Goal: Browse casually: Explore the website without a specific task or goal

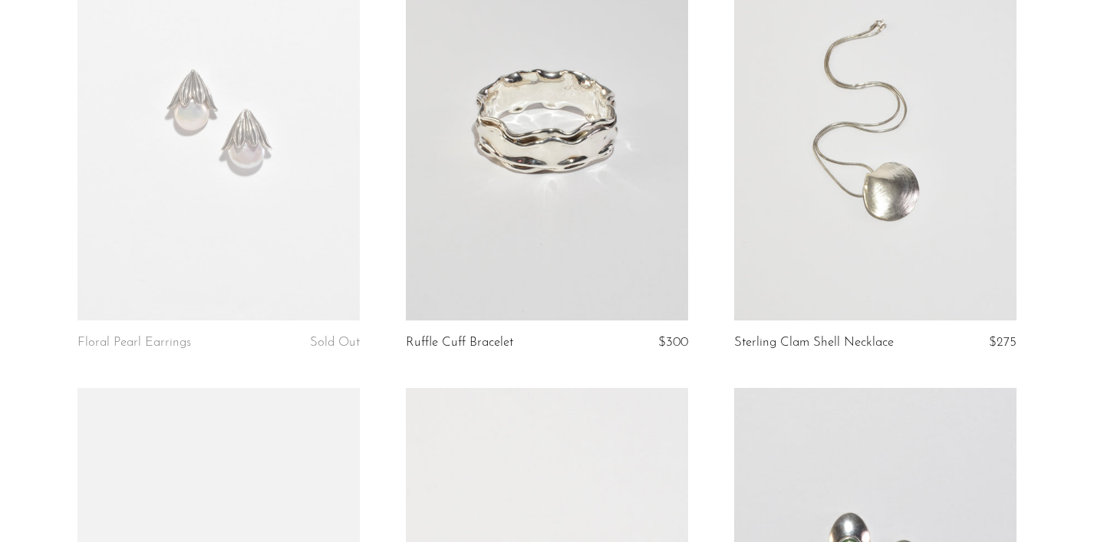
scroll to position [1610, 0]
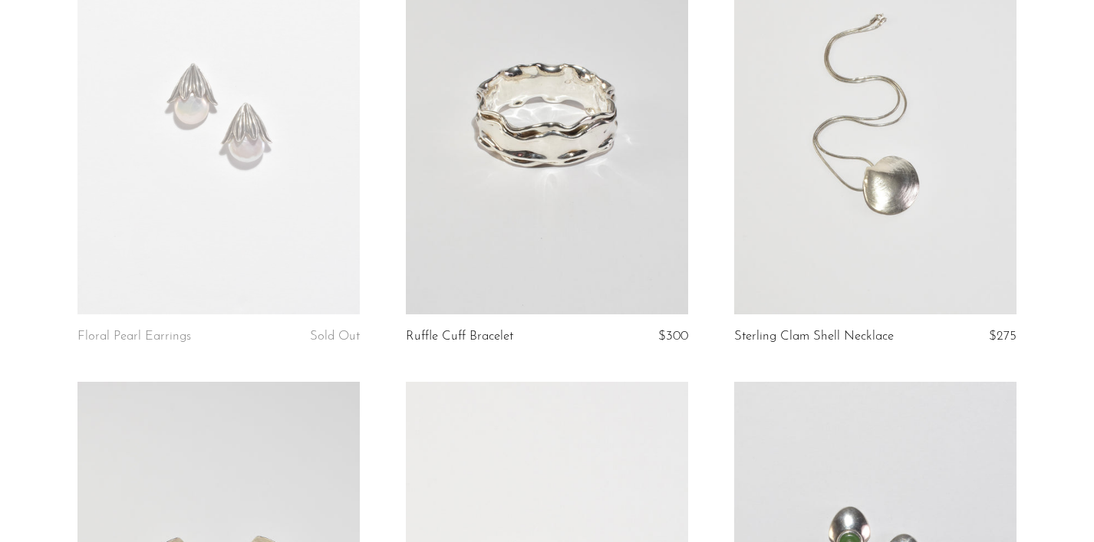
click at [898, 178] on link at bounding box center [875, 116] width 282 height 395
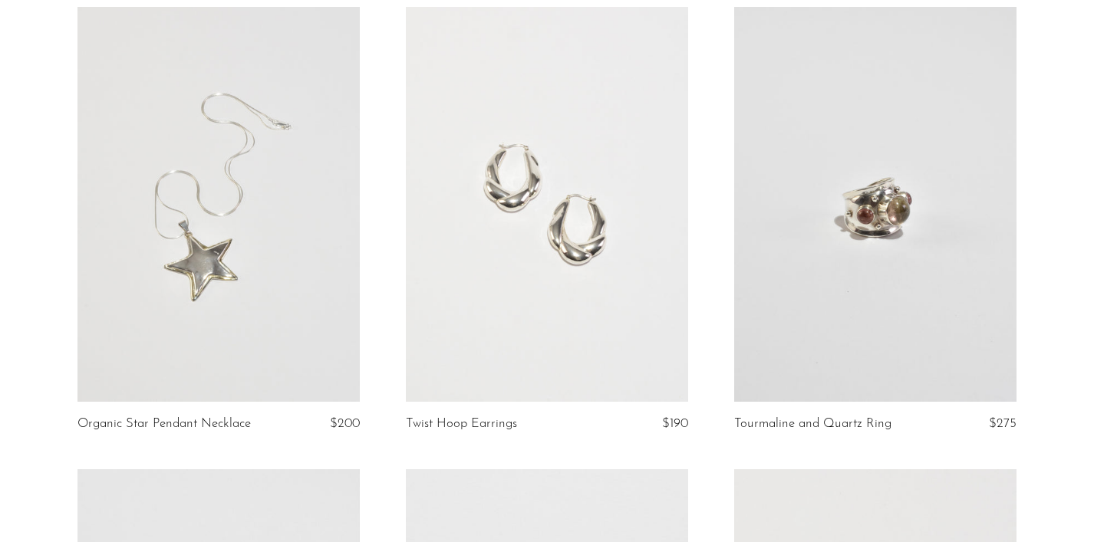
scroll to position [3403, 0]
click at [568, 236] on link at bounding box center [547, 203] width 282 height 395
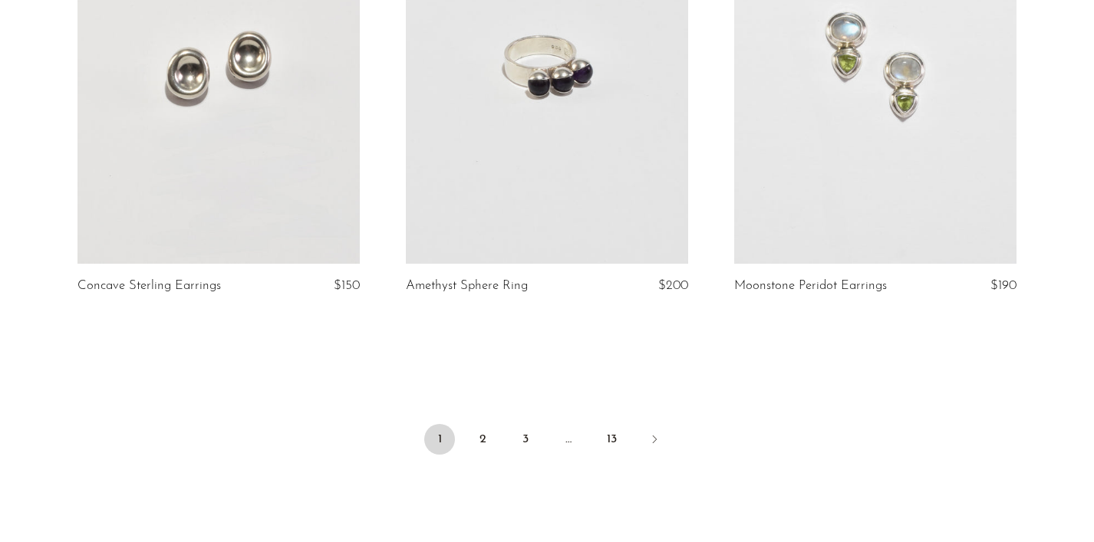
scroll to position [5373, 0]
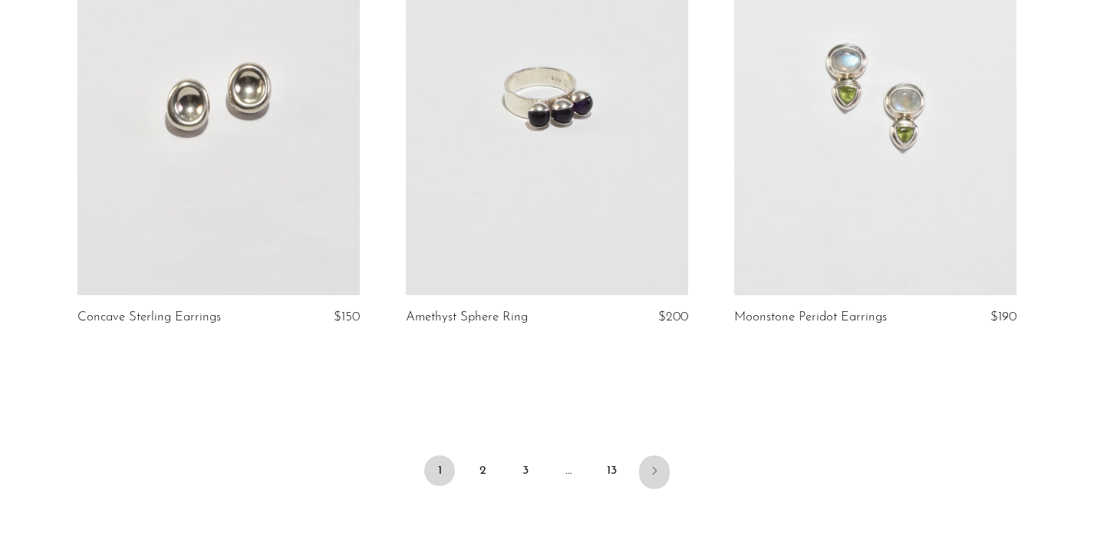
click at [650, 466] on icon "Next" at bounding box center [654, 471] width 12 height 12
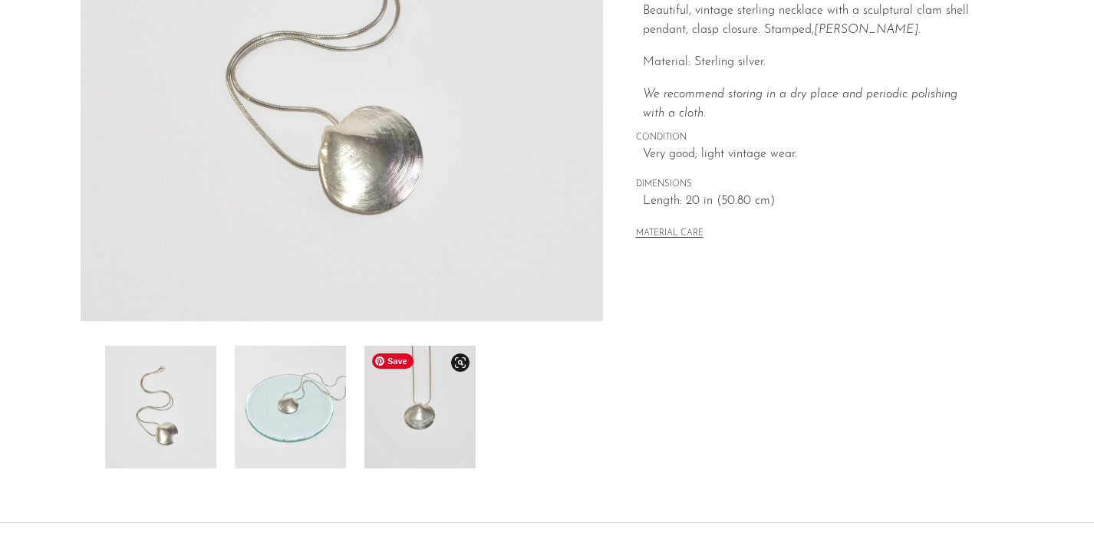
scroll to position [325, 0]
click at [420, 440] on img at bounding box center [419, 406] width 111 height 123
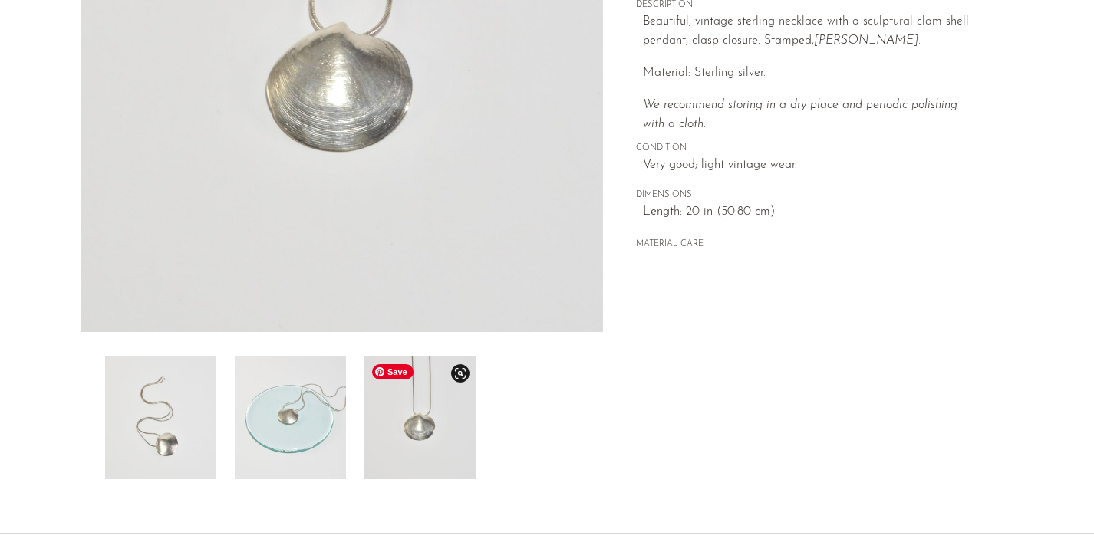
scroll to position [281, 0]
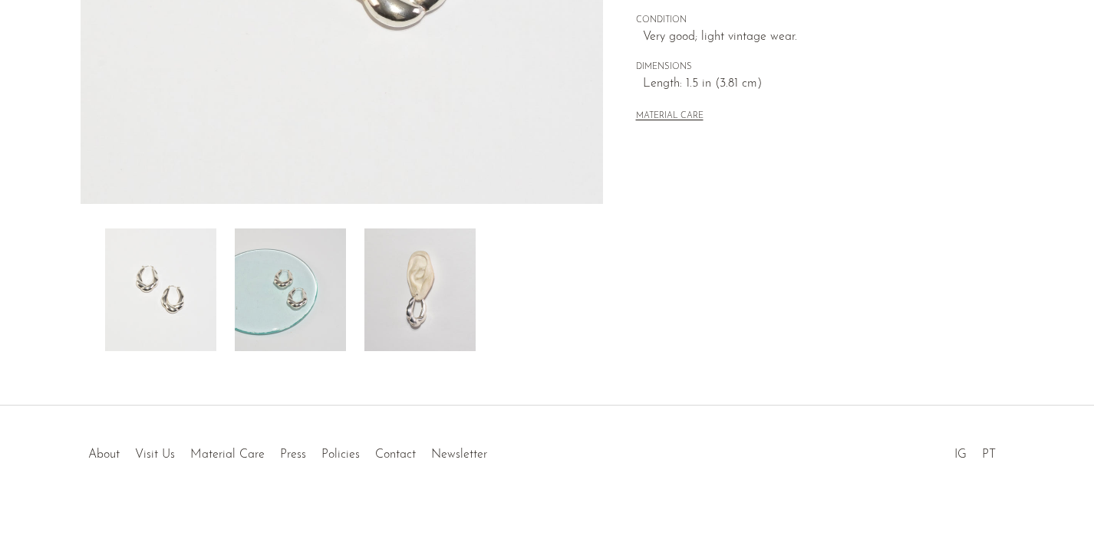
scroll to position [443, 0]
click at [399, 317] on img at bounding box center [419, 289] width 111 height 123
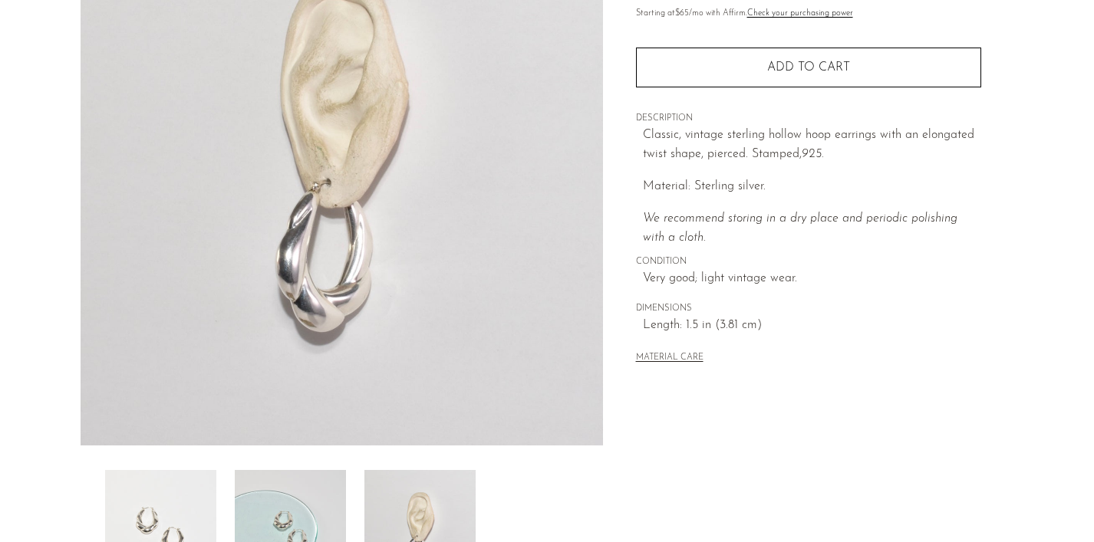
scroll to position [173, 0]
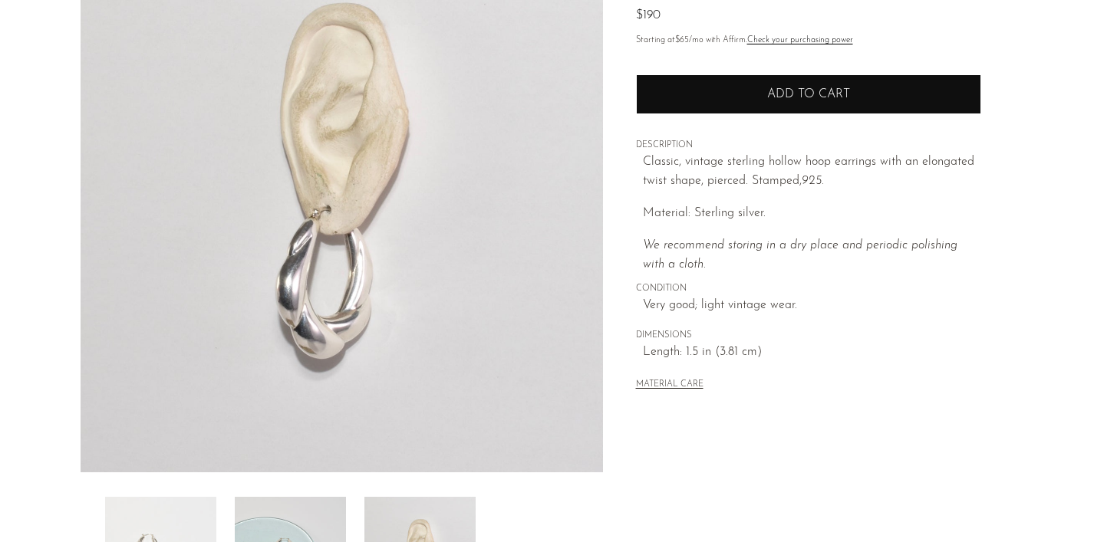
click at [777, 100] on span "Add to cart" at bounding box center [808, 94] width 83 height 15
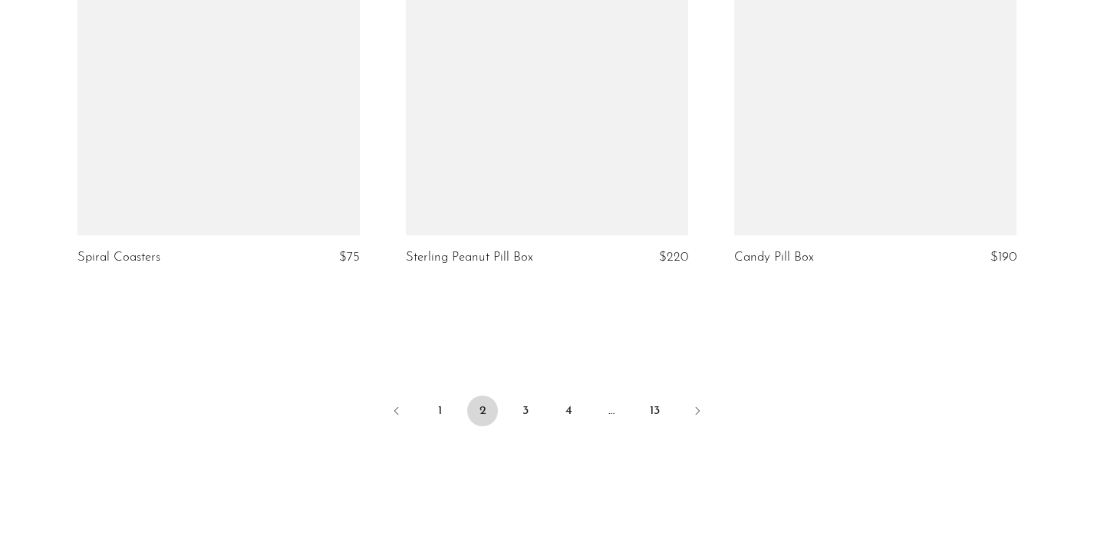
scroll to position [5463, 0]
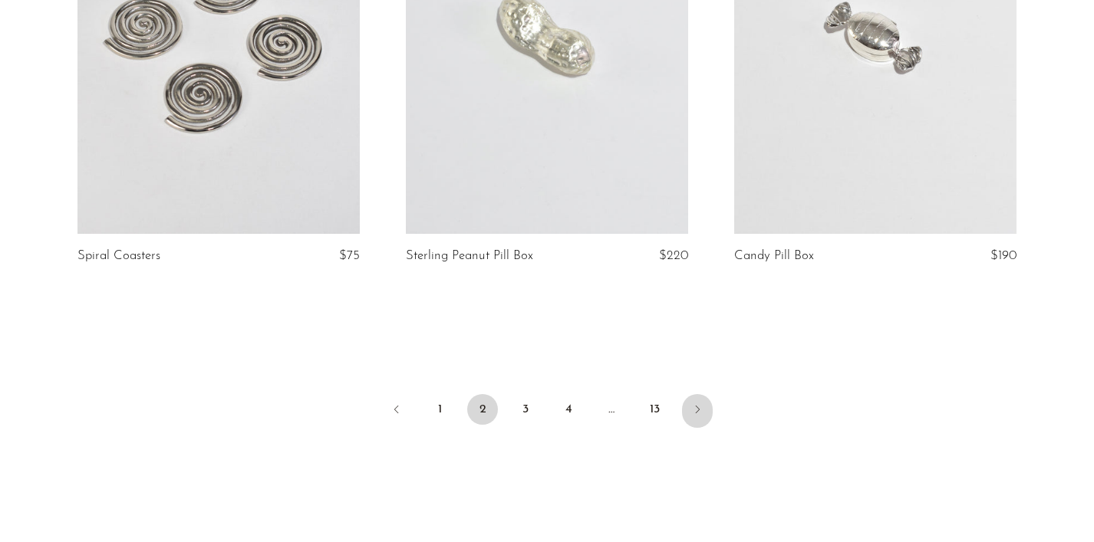
click at [696, 403] on icon "Next" at bounding box center [697, 409] width 12 height 12
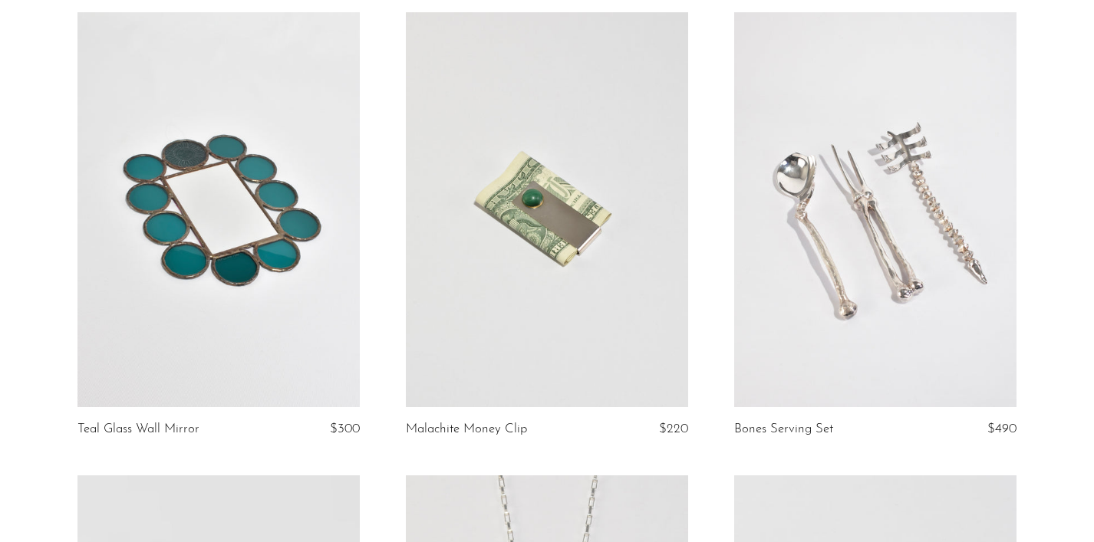
scroll to position [2471, 0]
click at [243, 254] on link at bounding box center [218, 209] width 282 height 395
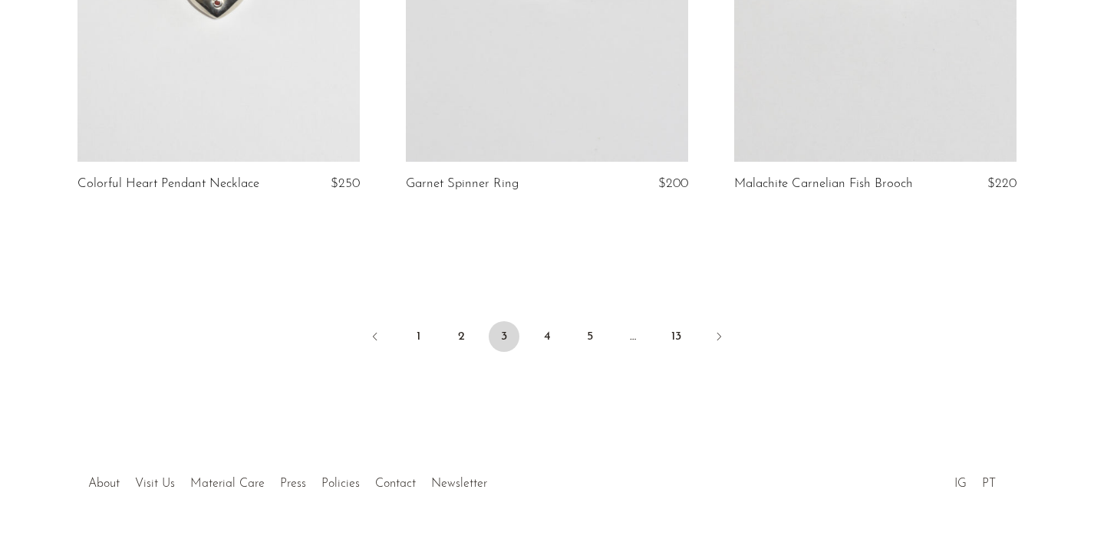
scroll to position [5527, 0]
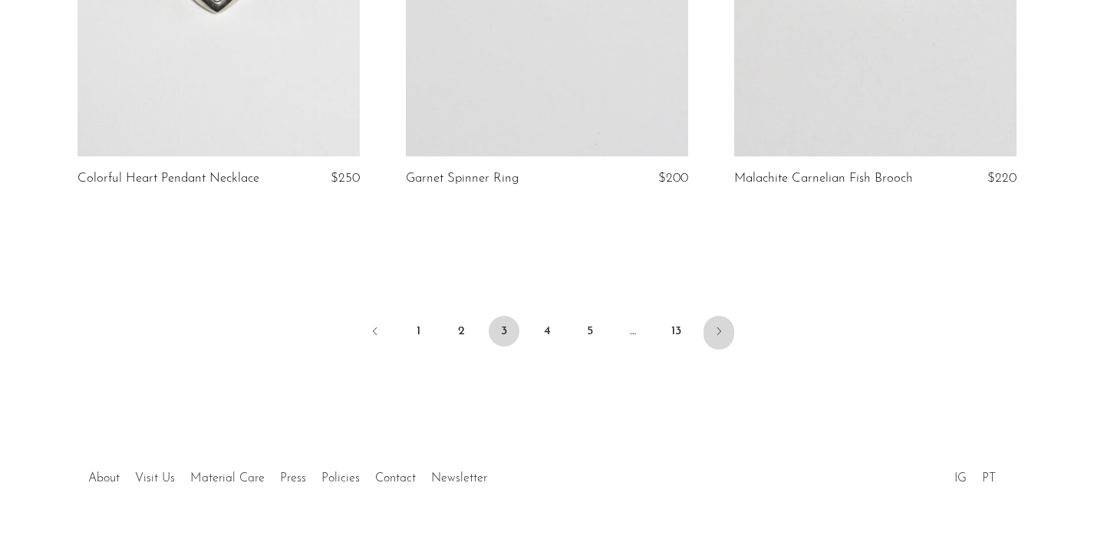
click at [732, 324] on link "Next" at bounding box center [718, 333] width 31 height 34
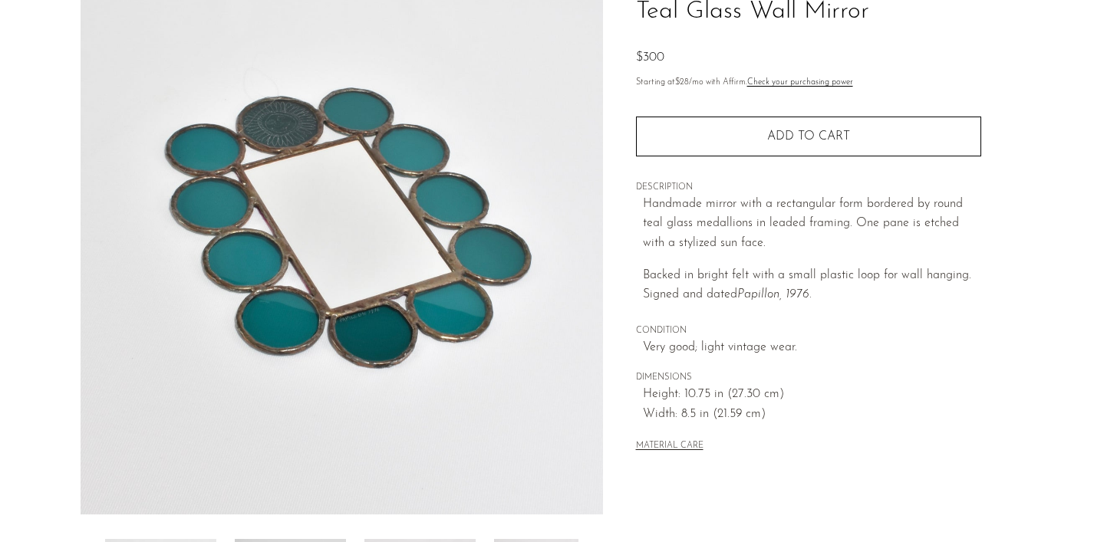
scroll to position [132, 0]
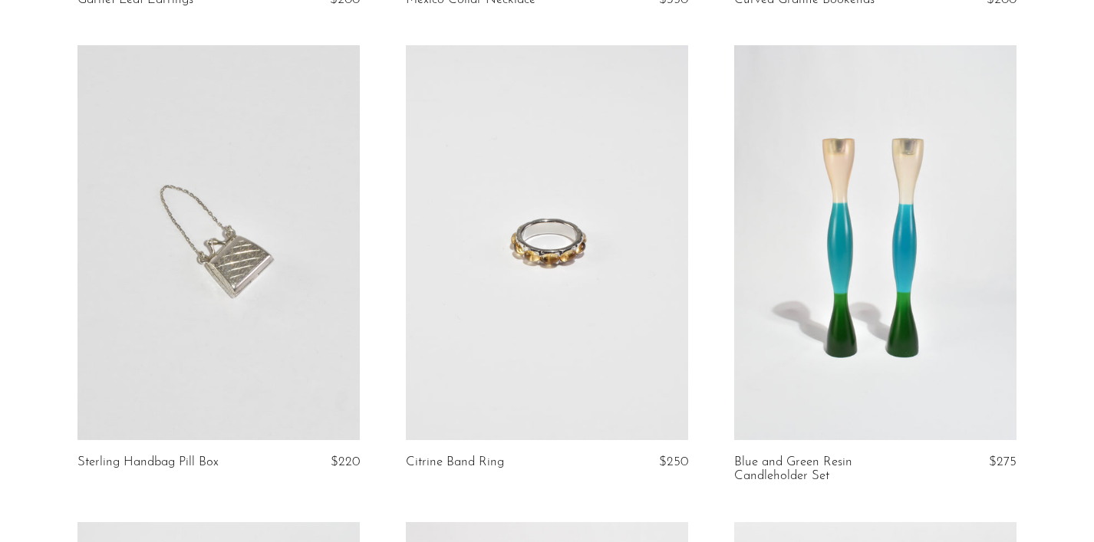
scroll to position [588, 0]
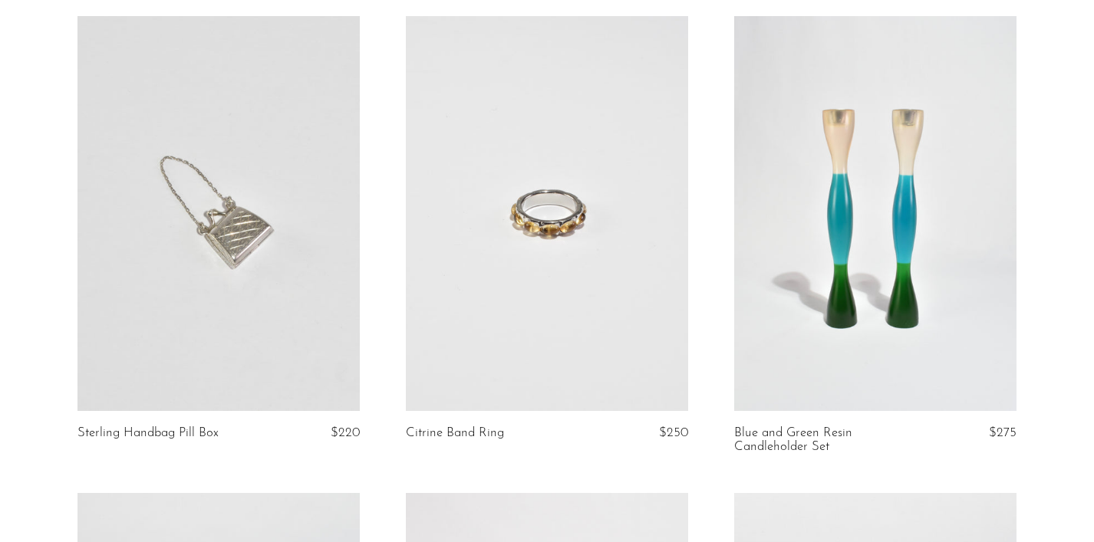
click at [580, 222] on link at bounding box center [547, 213] width 282 height 395
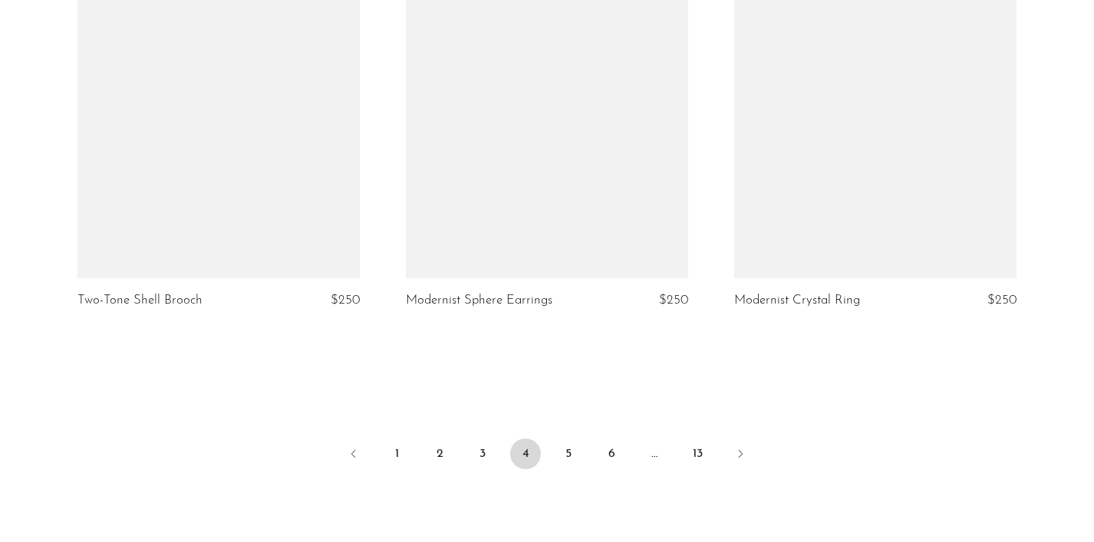
scroll to position [5392, 0]
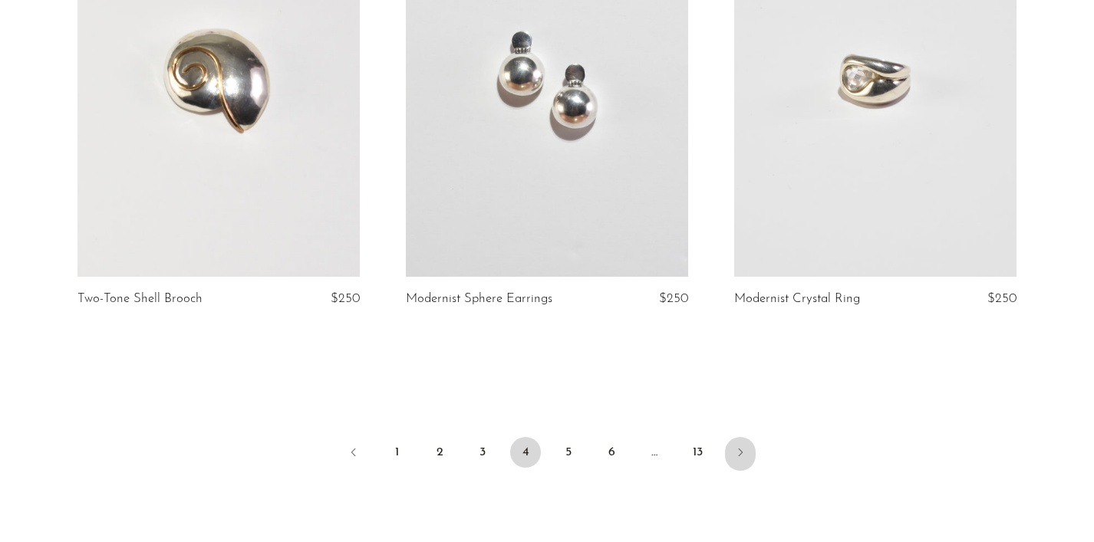
click at [745, 446] on icon "Next" at bounding box center [740, 452] width 12 height 12
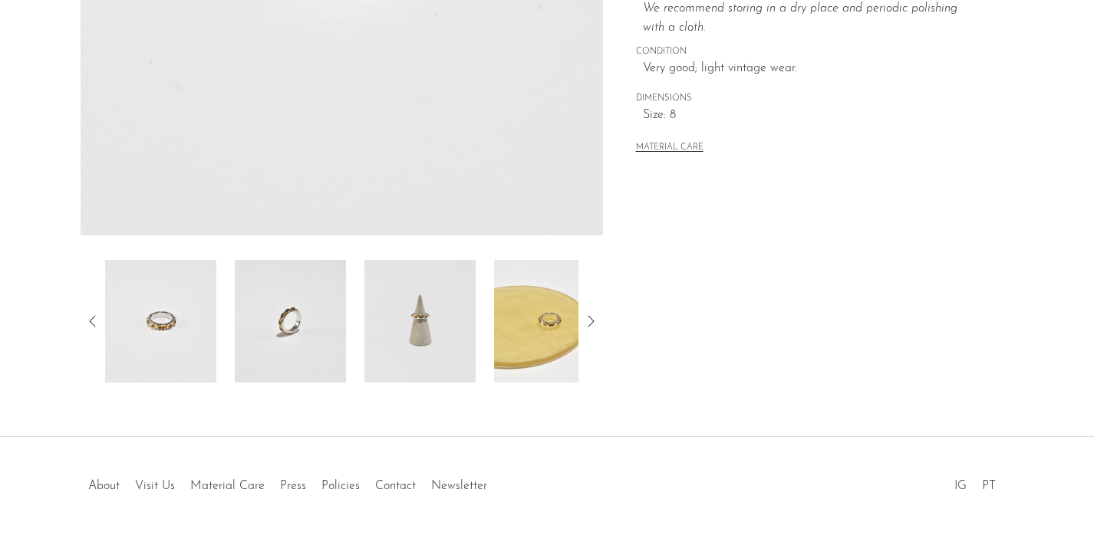
scroll to position [412, 0]
click at [296, 324] on img at bounding box center [290, 319] width 111 height 123
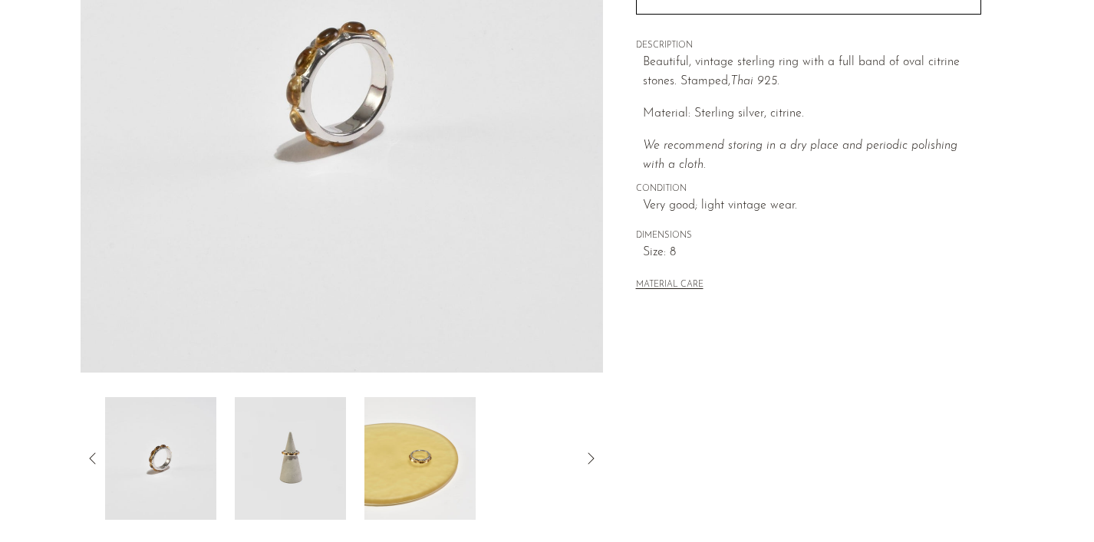
scroll to position [269, 0]
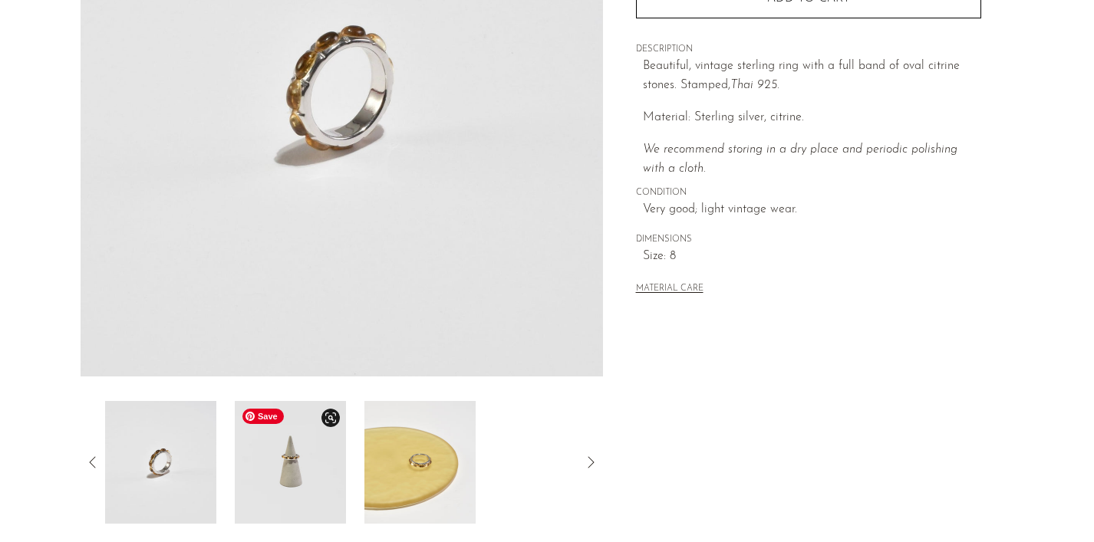
click at [278, 466] on img at bounding box center [290, 462] width 111 height 123
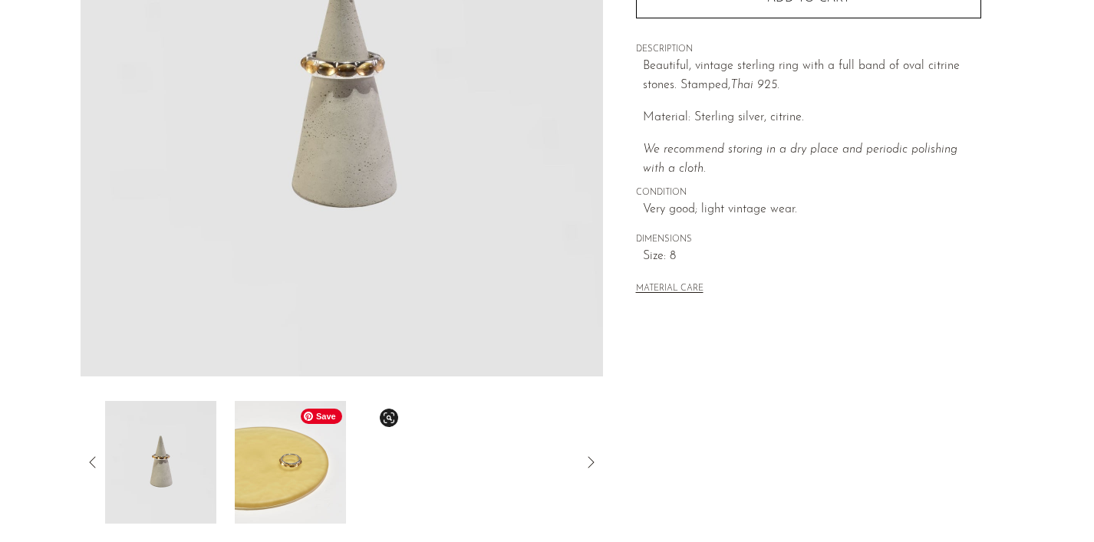
click at [258, 455] on img at bounding box center [290, 462] width 111 height 123
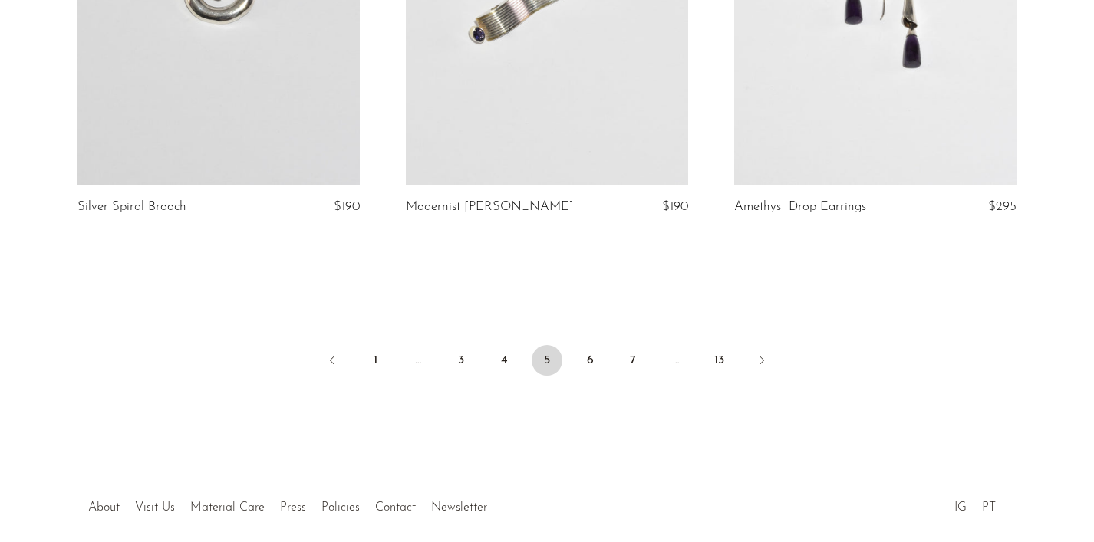
scroll to position [5552, 0]
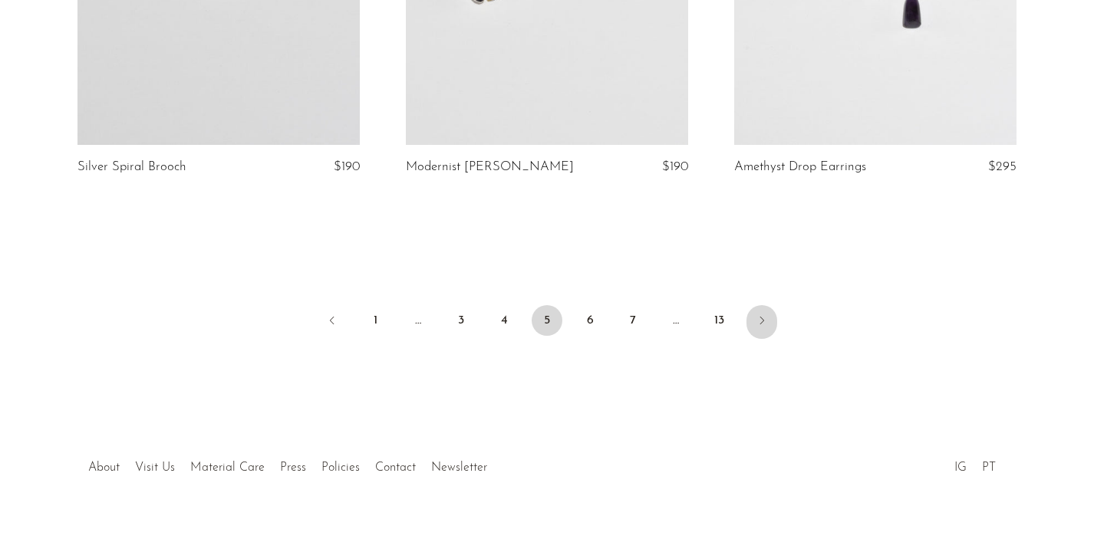
click at [764, 314] on icon "Next" at bounding box center [762, 320] width 12 height 12
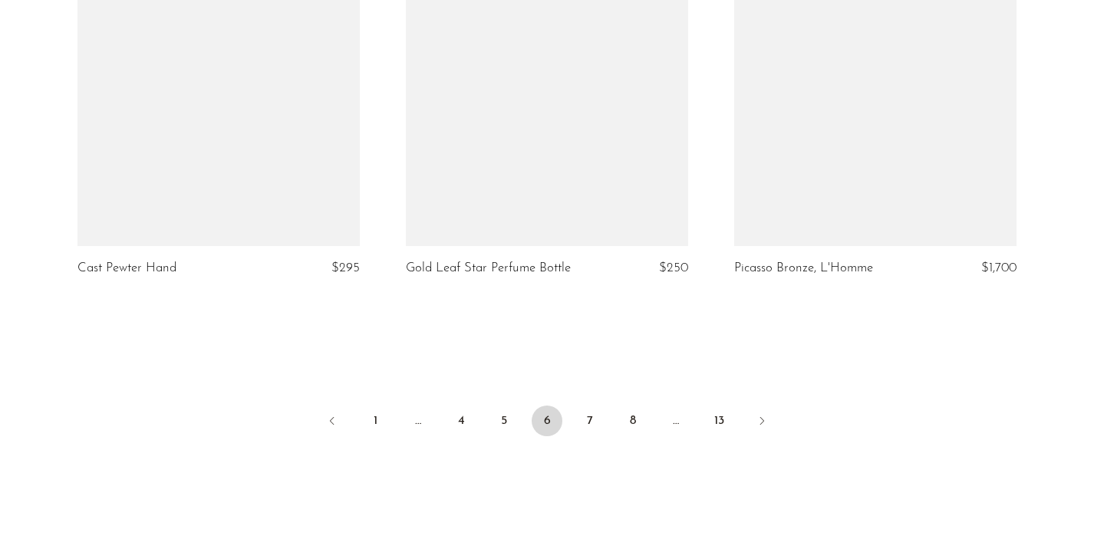
scroll to position [5438, 0]
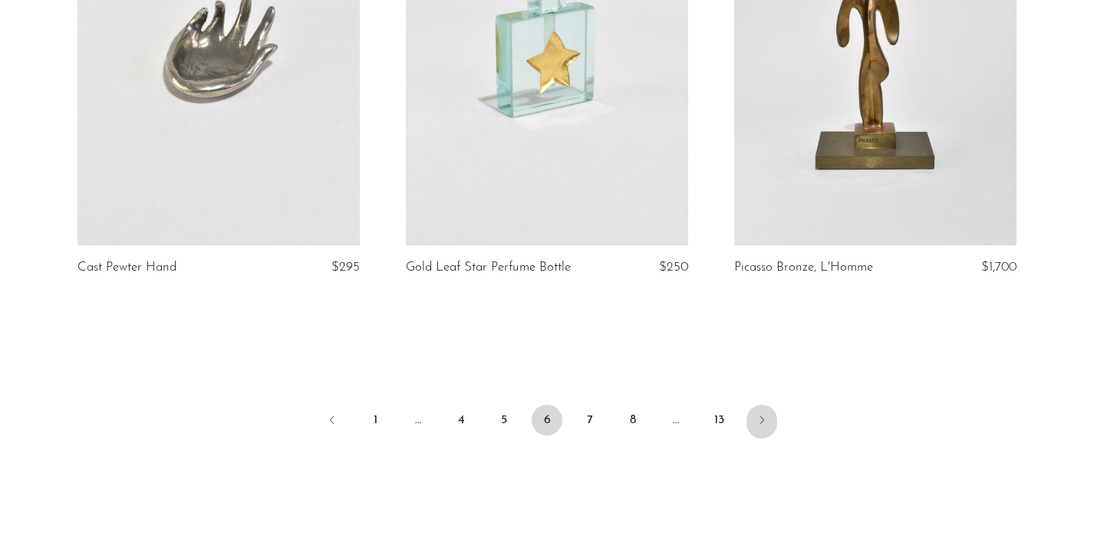
click at [761, 416] on icon "Next" at bounding box center [762, 420] width 12 height 12
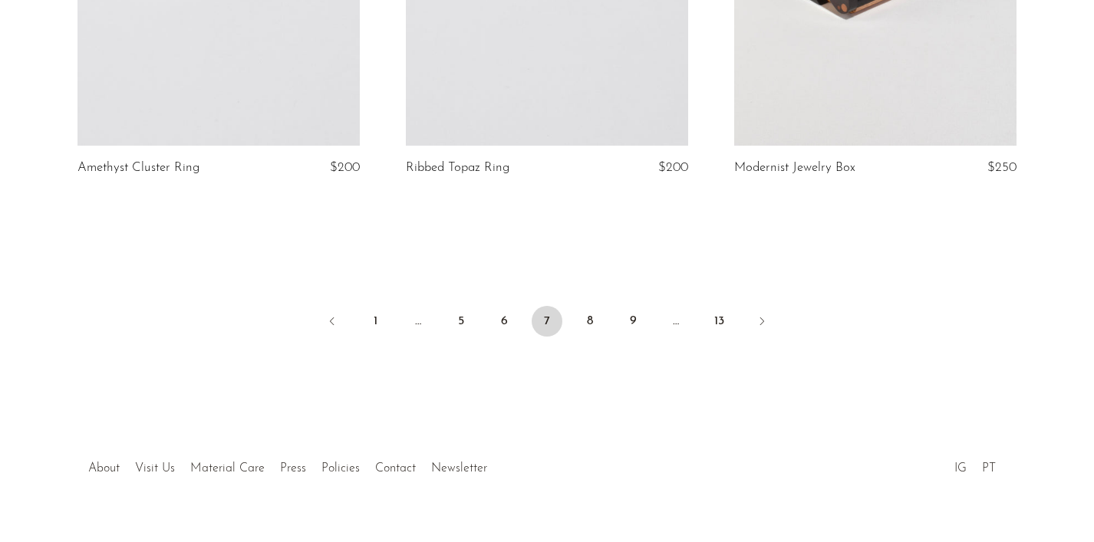
scroll to position [5511, 0]
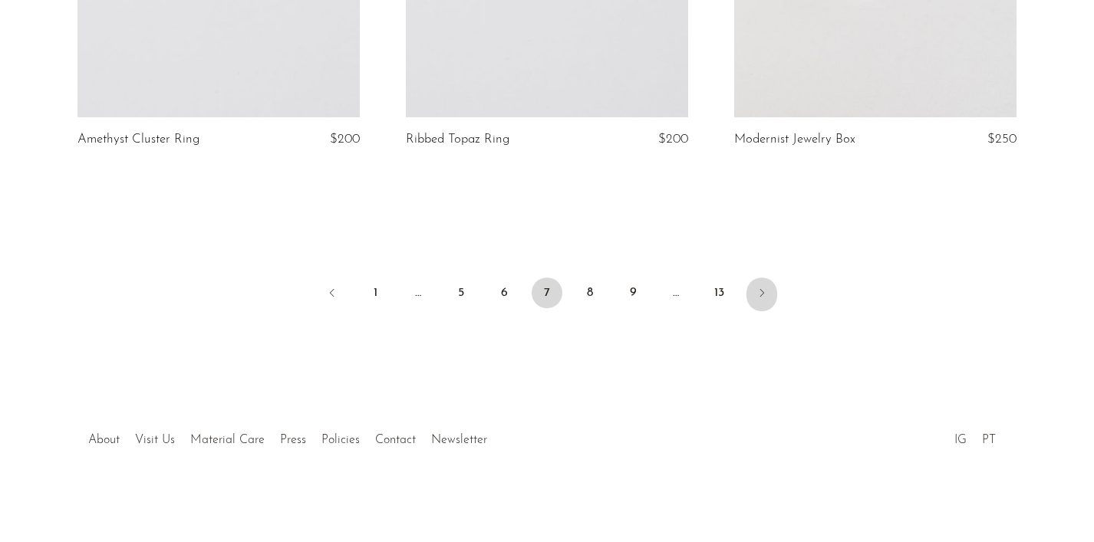
click at [766, 299] on icon "Next" at bounding box center [762, 293] width 12 height 12
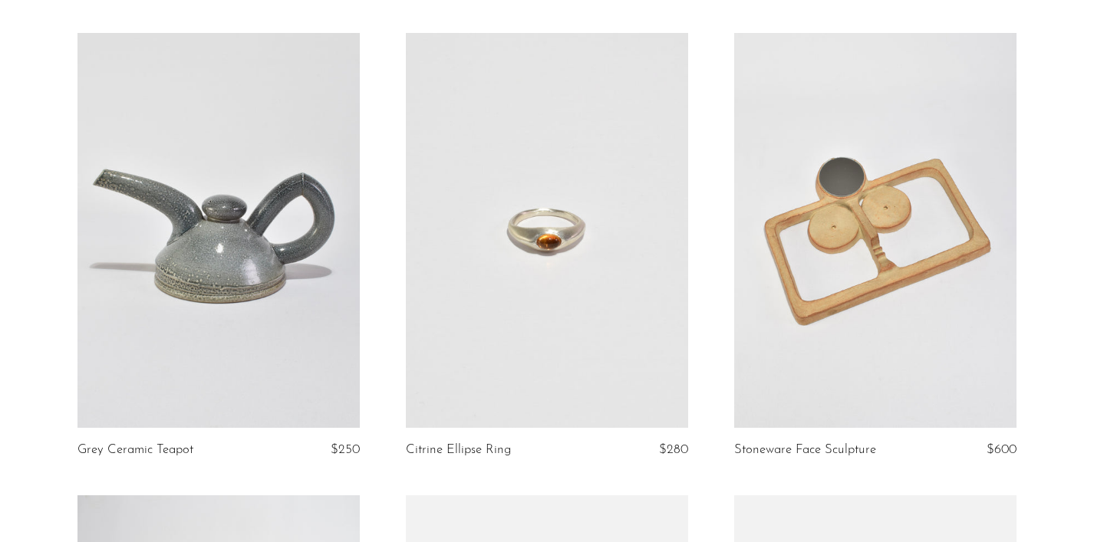
scroll to position [4779, 0]
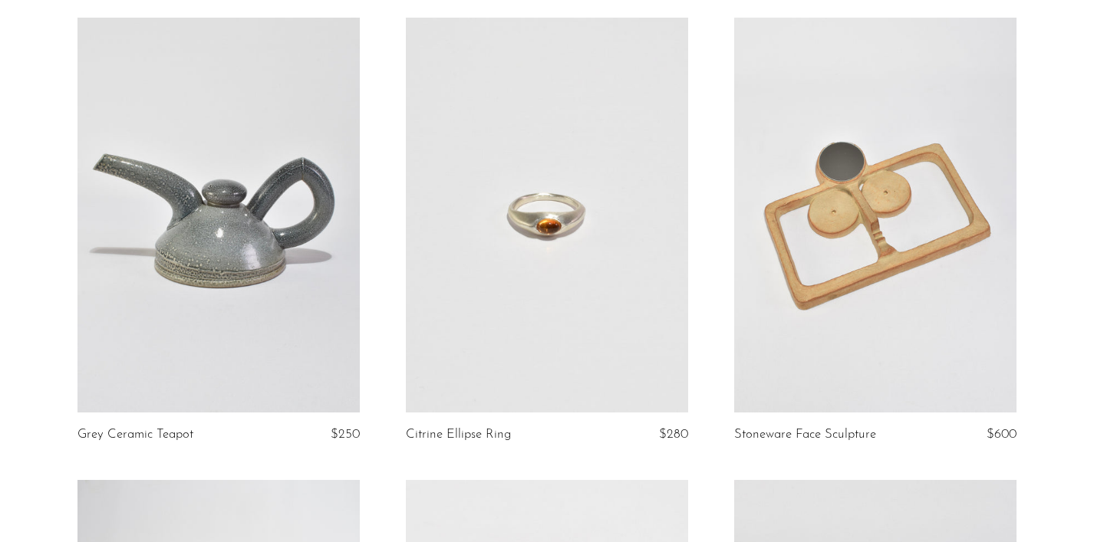
click at [563, 200] on link at bounding box center [547, 215] width 282 height 395
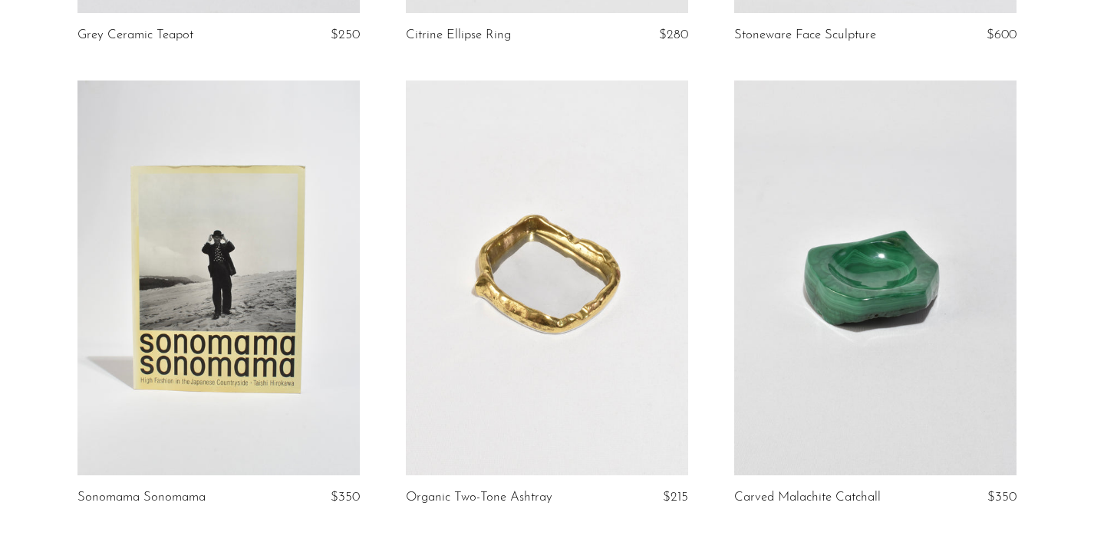
scroll to position [5502, 0]
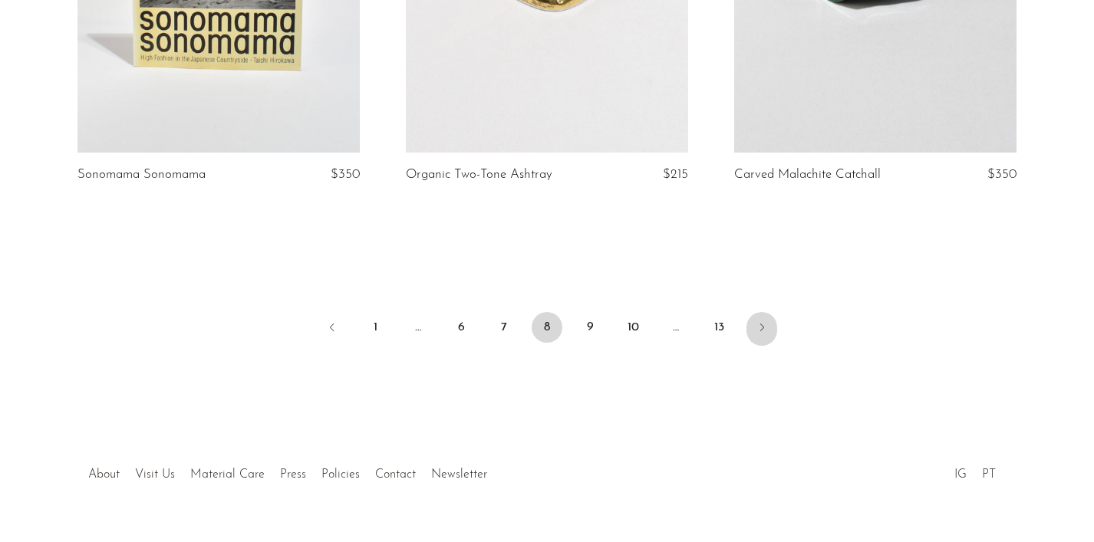
click at [761, 312] on link "Next" at bounding box center [761, 329] width 31 height 34
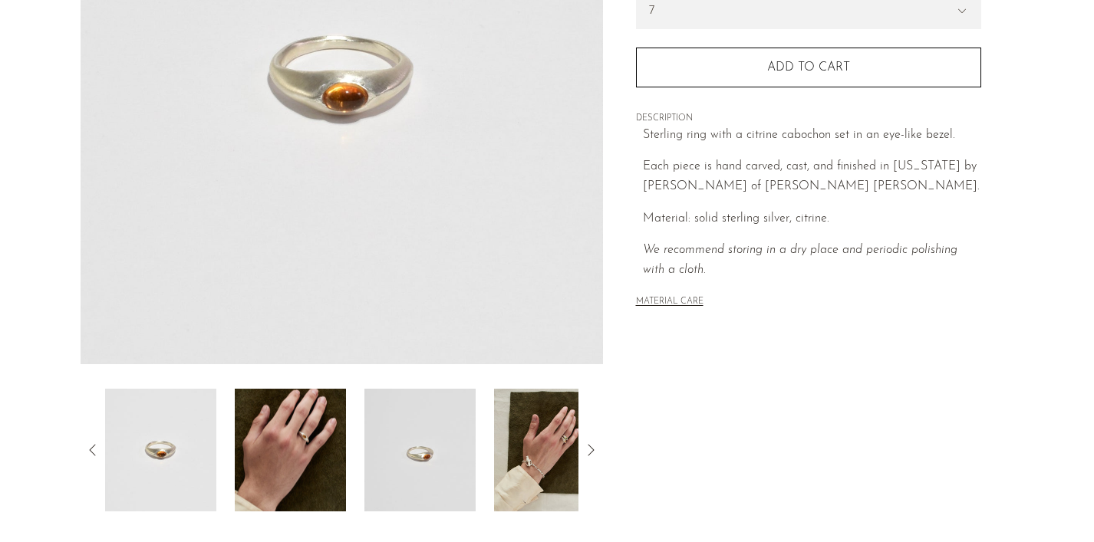
scroll to position [335, 0]
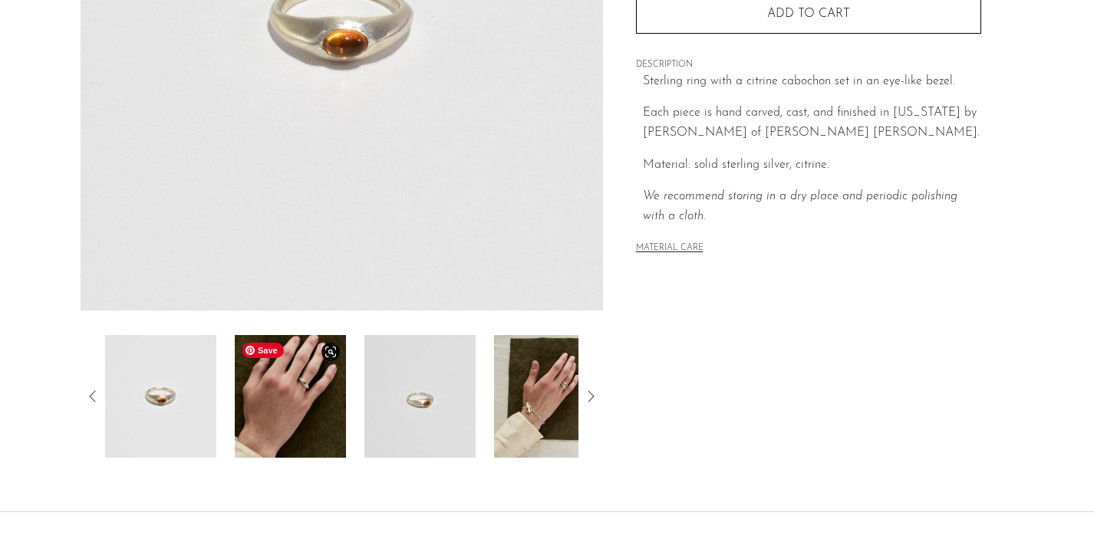
click at [312, 410] on img at bounding box center [290, 396] width 111 height 123
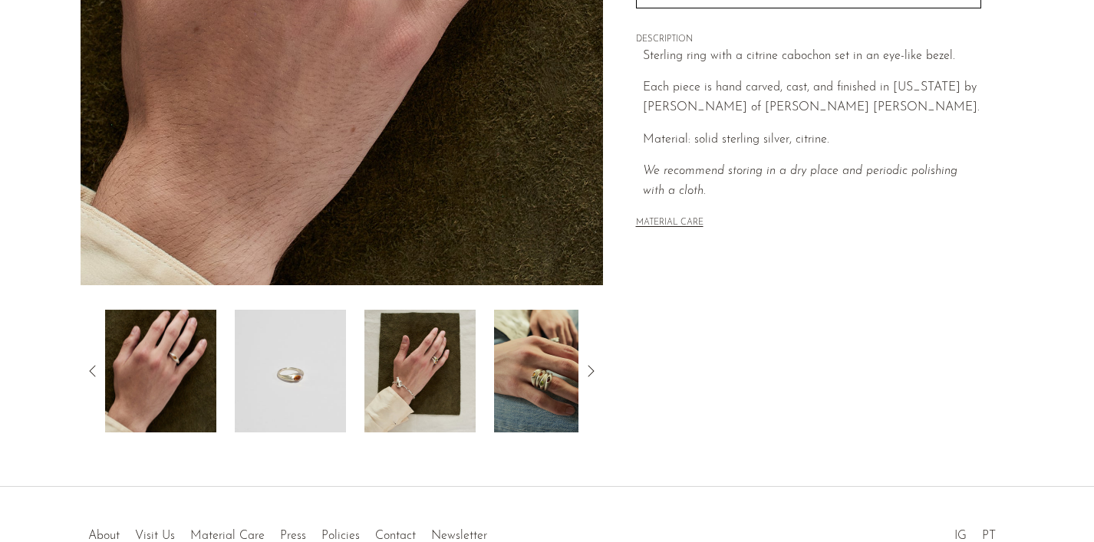
scroll to position [457, 0]
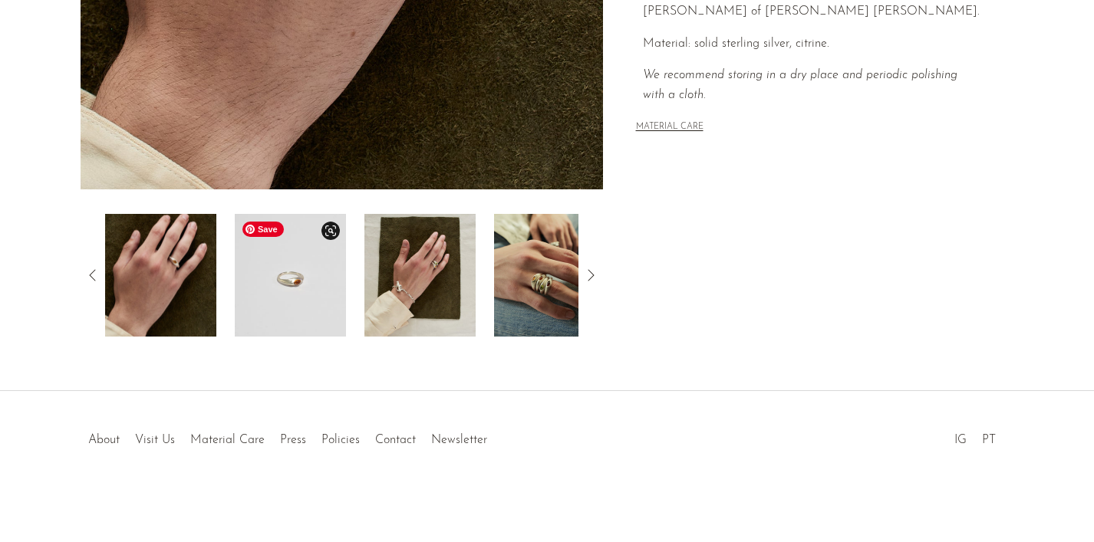
click at [310, 286] on img at bounding box center [290, 275] width 111 height 123
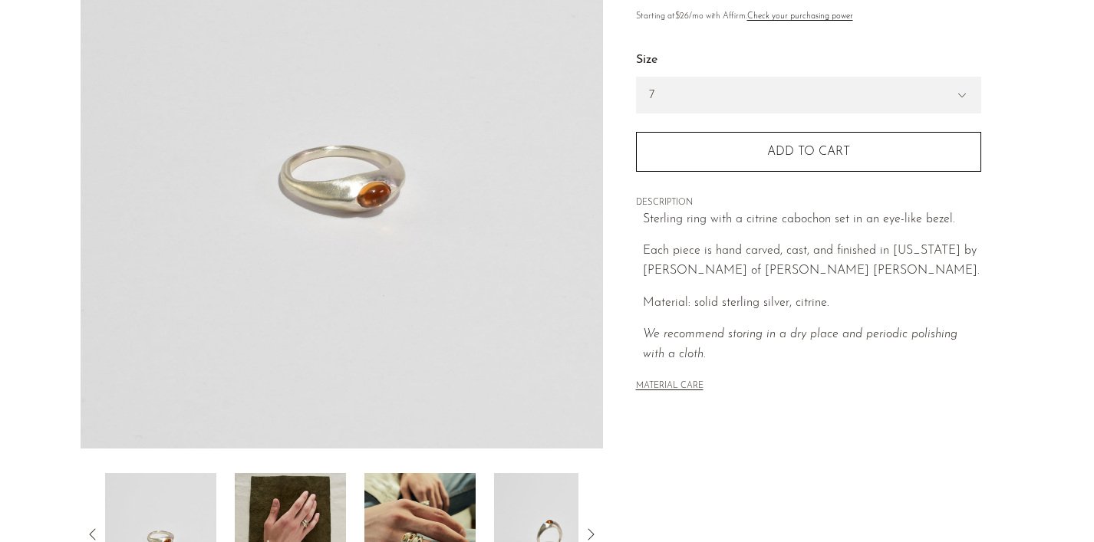
scroll to position [0, 0]
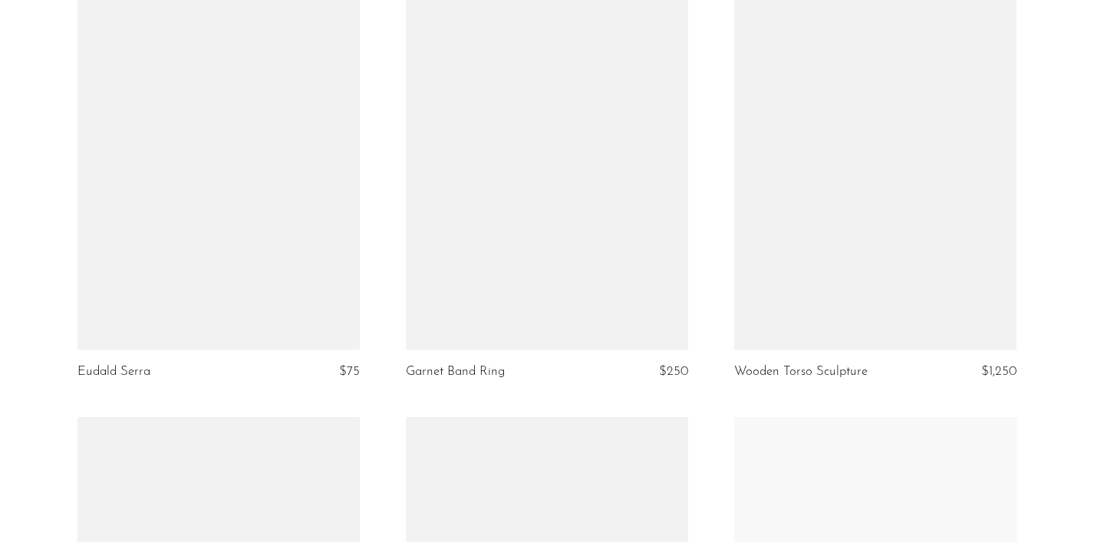
scroll to position [2041, 0]
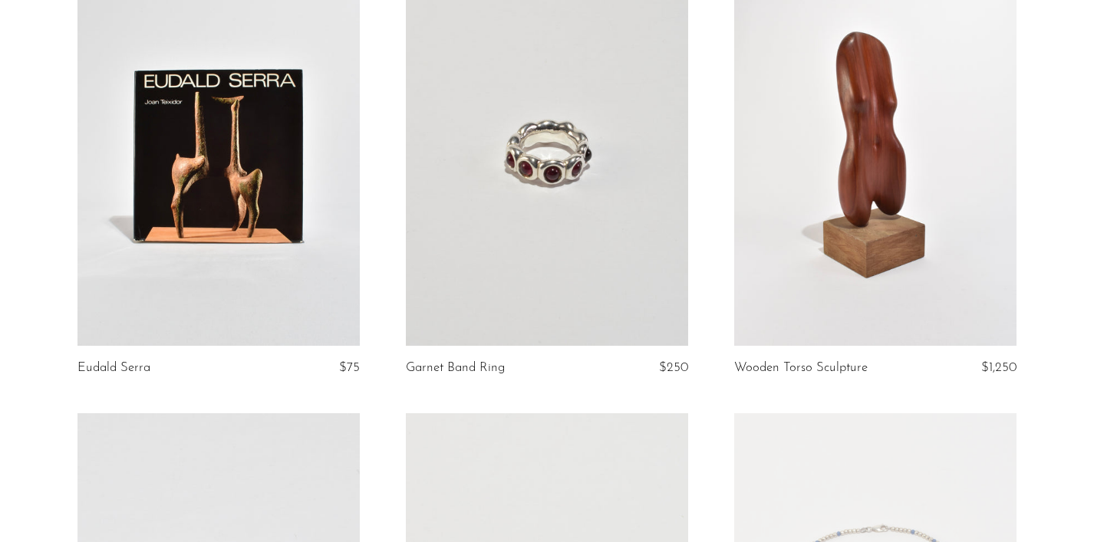
click at [564, 180] on link at bounding box center [547, 148] width 282 height 395
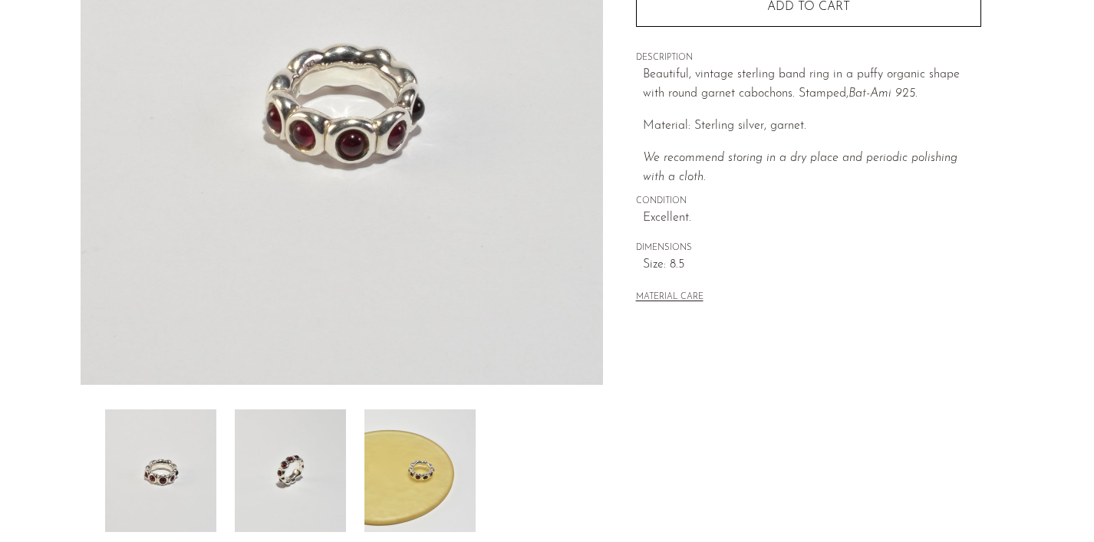
scroll to position [264, 0]
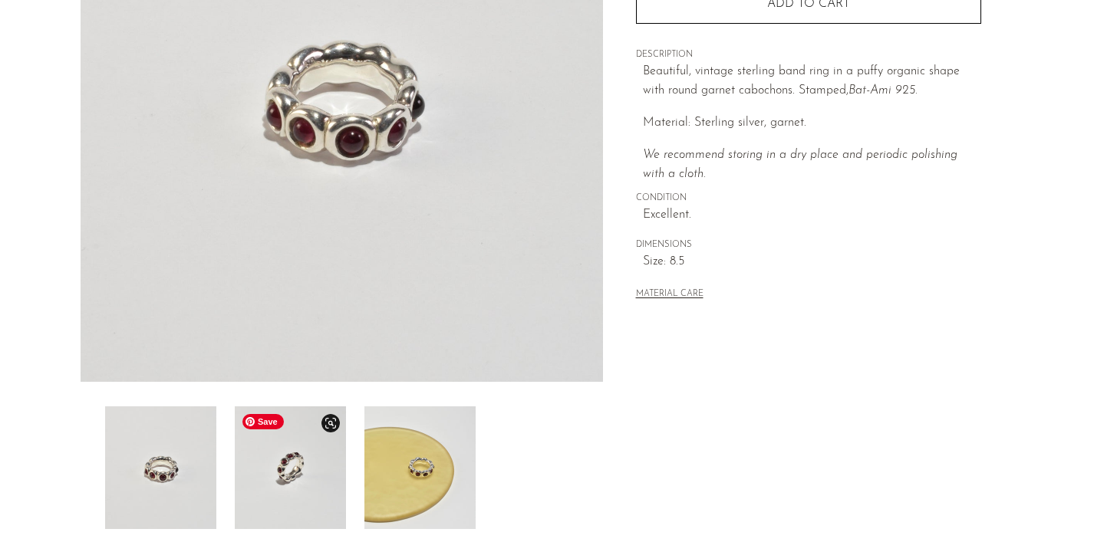
click at [291, 459] on img at bounding box center [290, 468] width 111 height 123
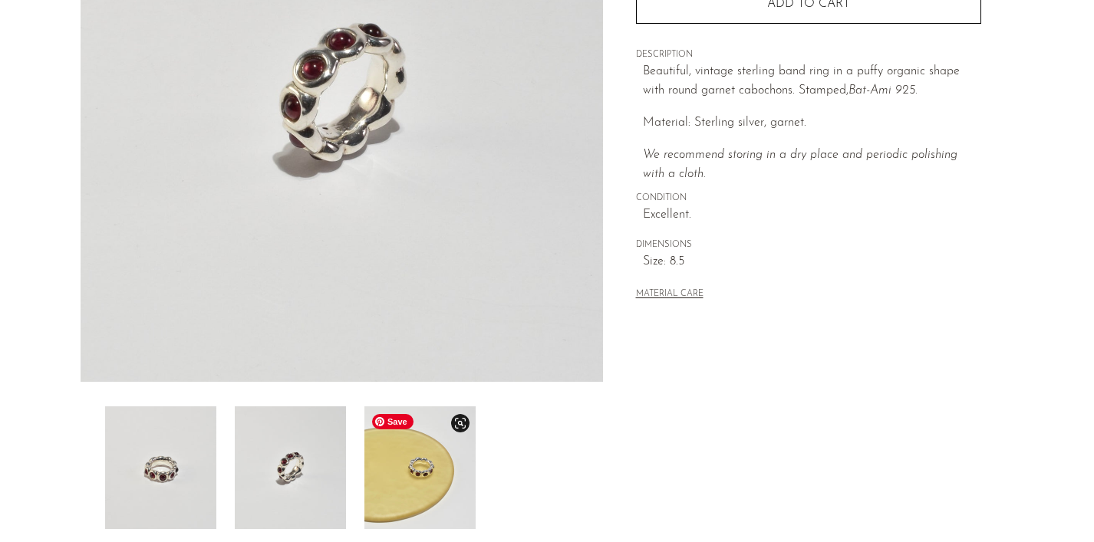
click at [397, 466] on img at bounding box center [419, 468] width 111 height 123
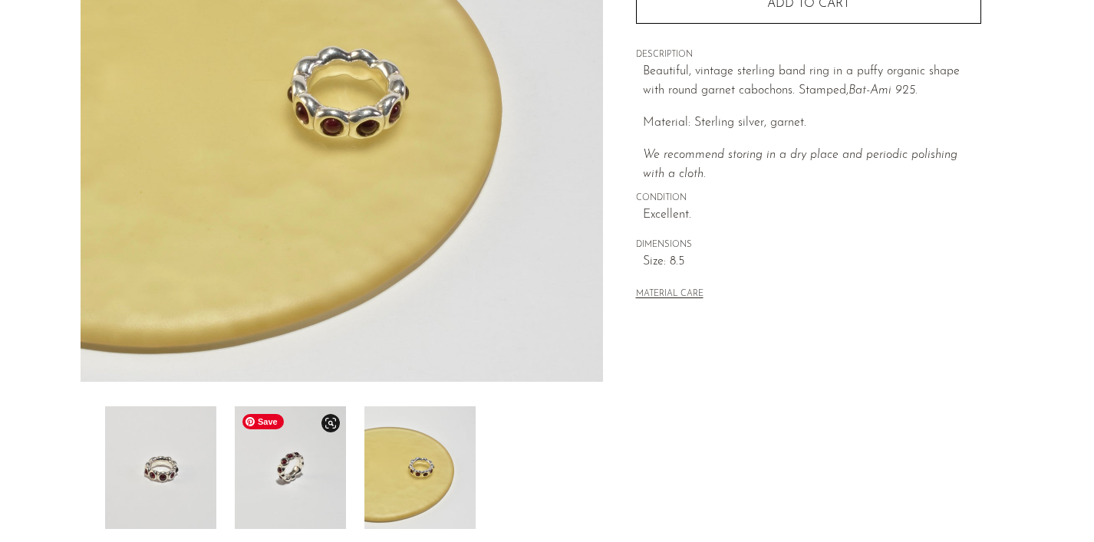
click at [314, 469] on img at bounding box center [290, 468] width 111 height 123
